Goal: Transaction & Acquisition: Download file/media

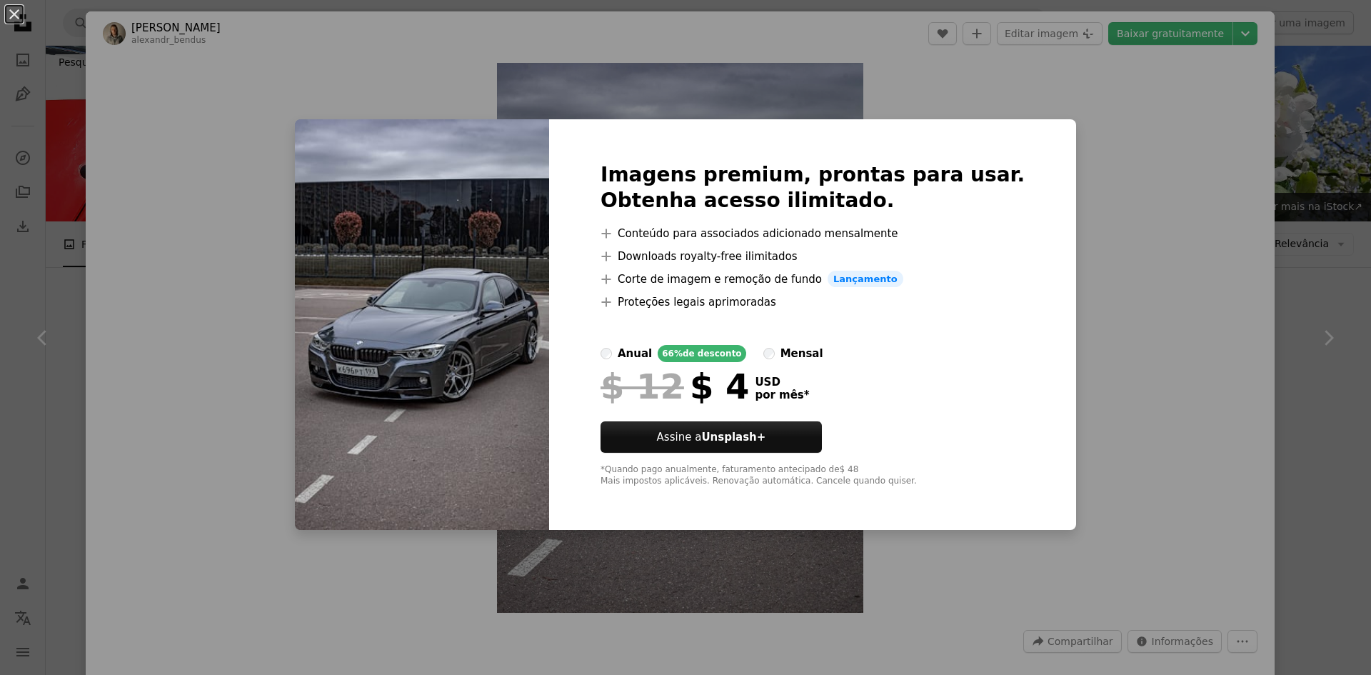
scroll to position [1999, 0]
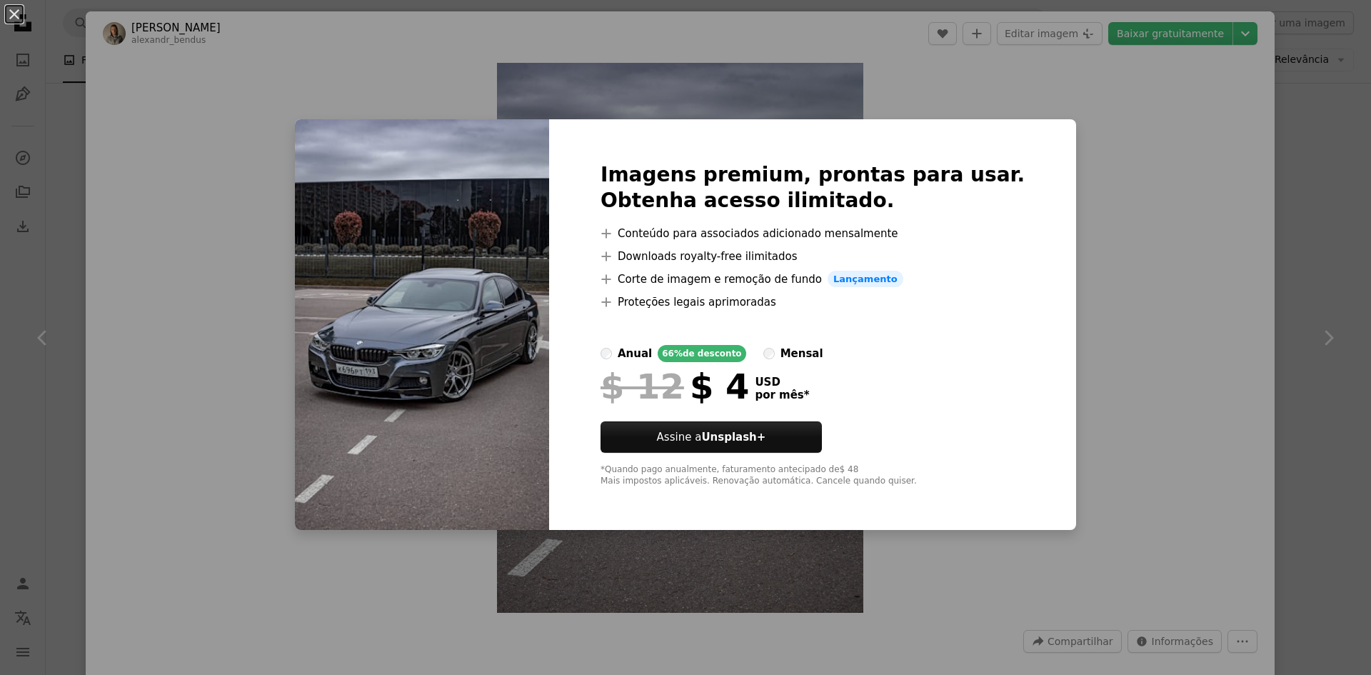
click at [1033, 74] on div "An X shape Imagens premium, prontas para usar. Obtenha acesso ilimitado. A plus…" at bounding box center [685, 337] width 1371 height 675
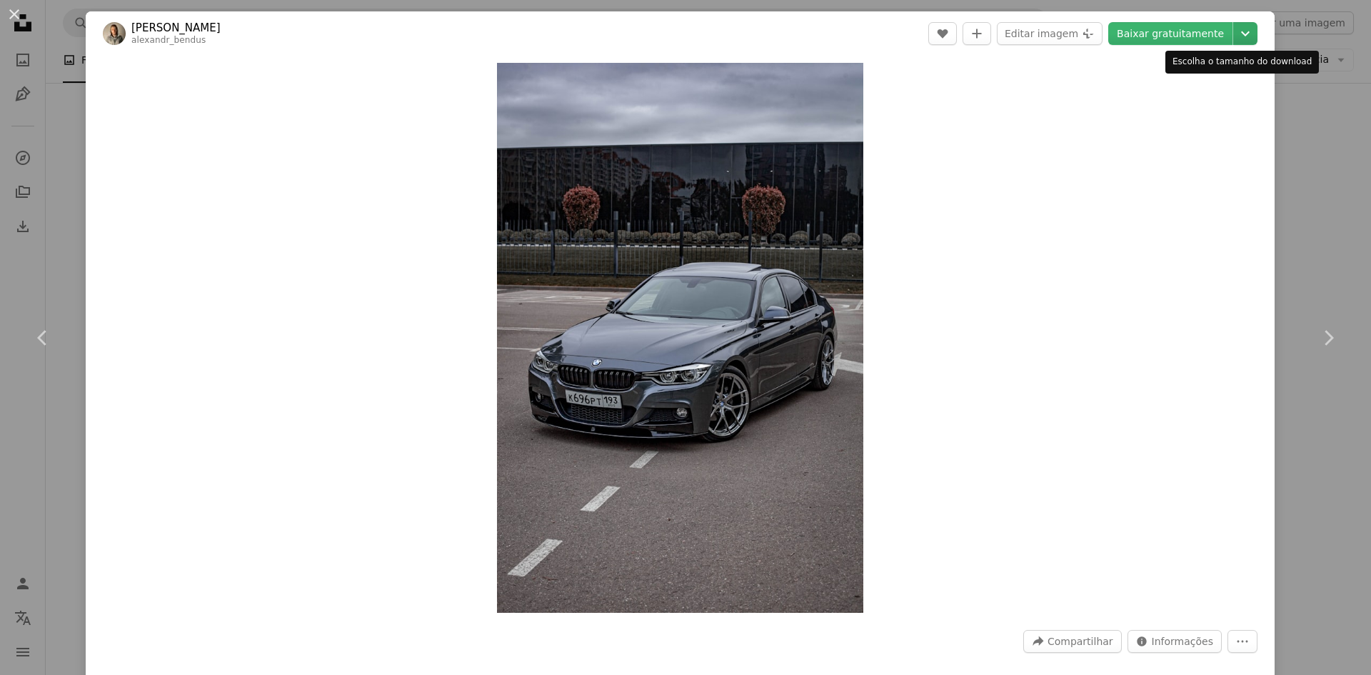
click at [1234, 40] on icon "Chevron down" at bounding box center [1245, 33] width 23 height 17
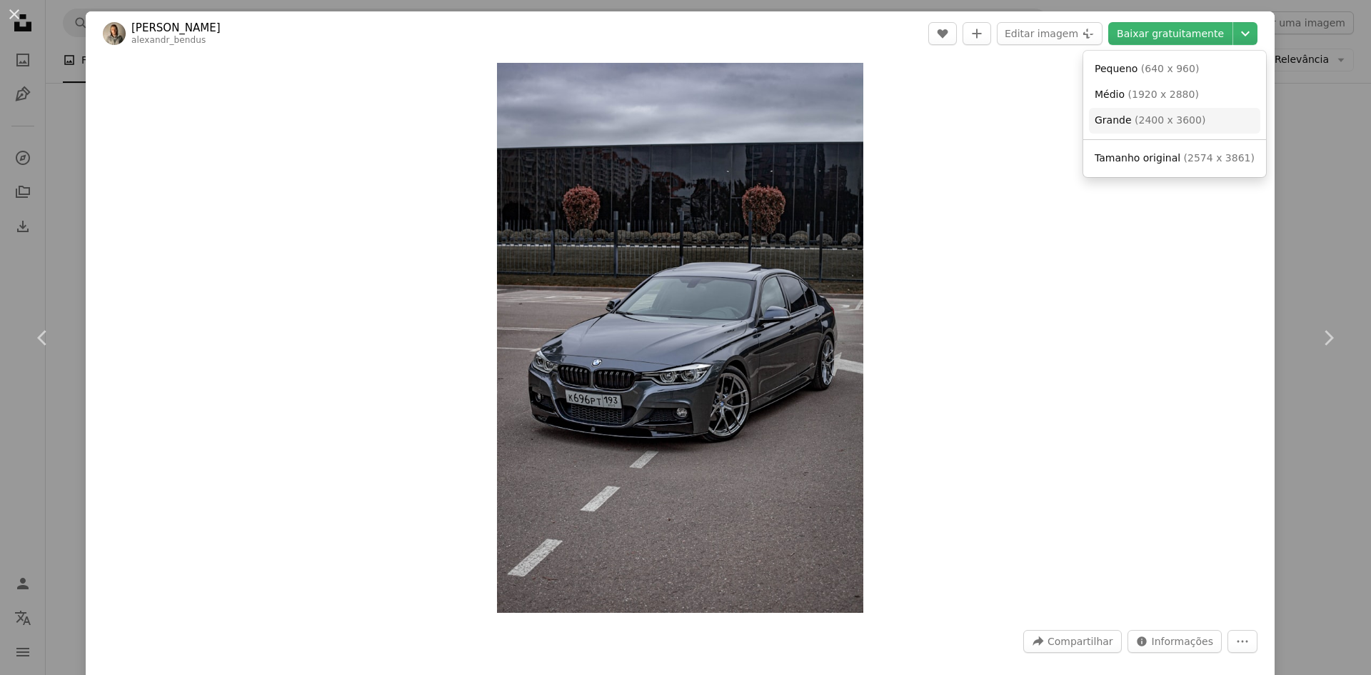
click at [1185, 126] on span "( 2400 x 3600 )" at bounding box center [1170, 119] width 71 height 11
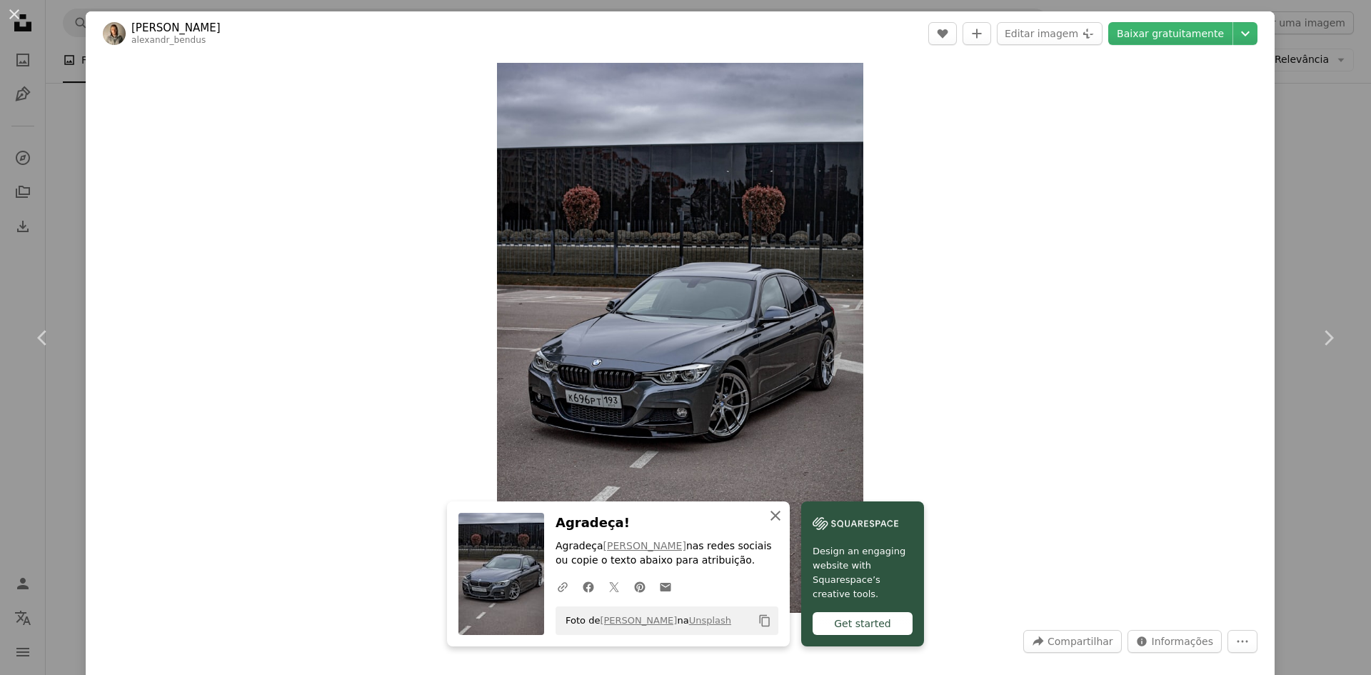
click at [771, 514] on icon "button" at bounding box center [776, 516] width 10 height 10
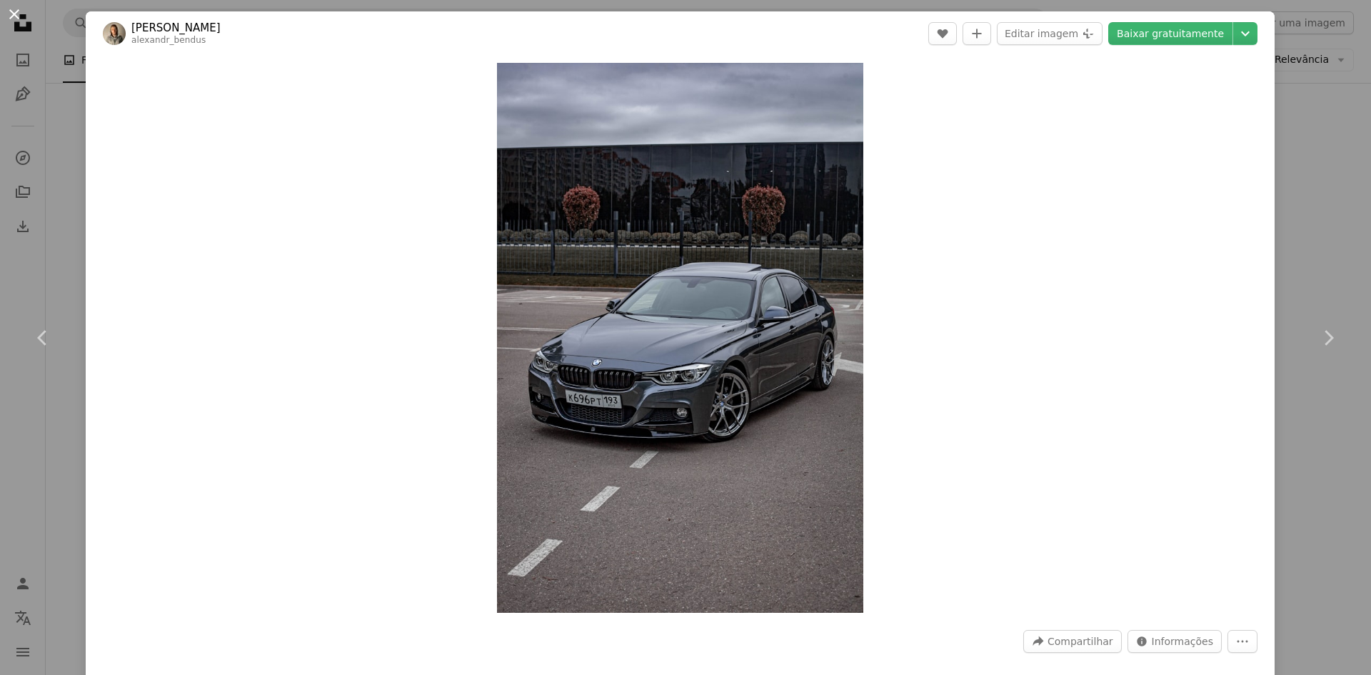
click at [12, 13] on button "An X shape" at bounding box center [14, 14] width 17 height 17
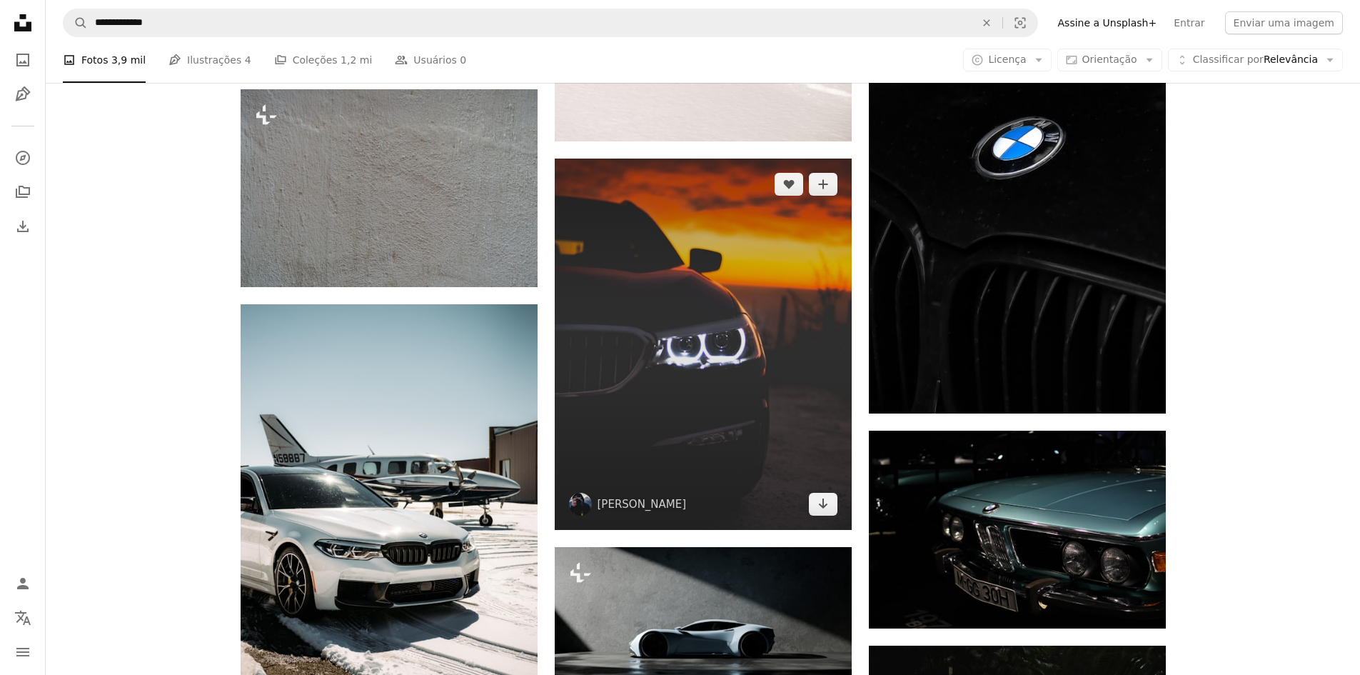
scroll to position [1143, 0]
